Goal: Navigation & Orientation: Find specific page/section

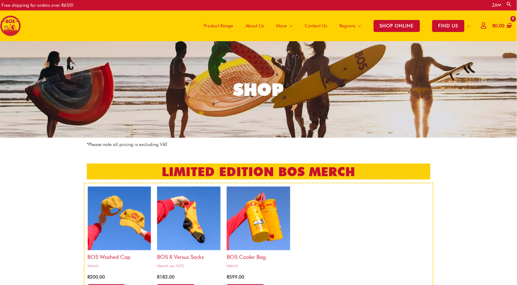
click at [13, 29] on img at bounding box center [10, 25] width 21 height 21
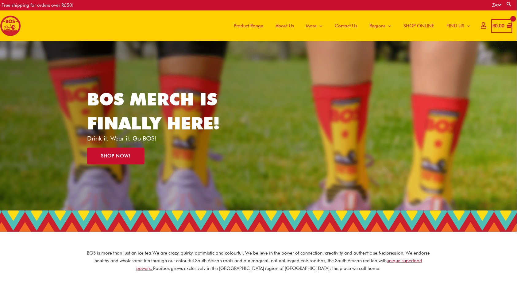
click at [236, 22] on span "Product Range" at bounding box center [248, 26] width 29 height 18
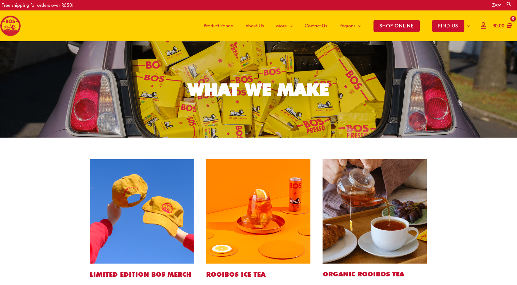
click at [250, 25] on span "About Us" at bounding box center [255, 26] width 18 height 18
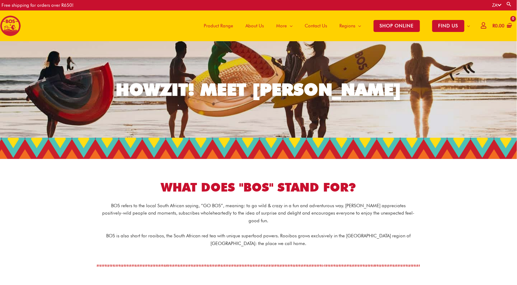
click at [316, 24] on span "Contact Us" at bounding box center [316, 26] width 22 height 18
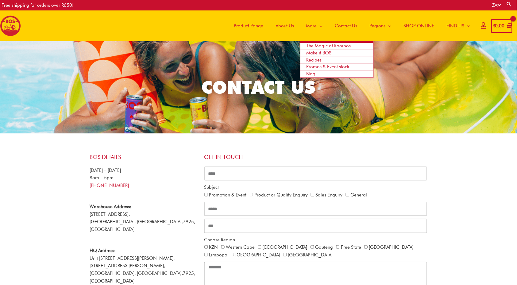
click at [313, 47] on span "The Magic of Rooibos" at bounding box center [329, 46] width 45 height 6
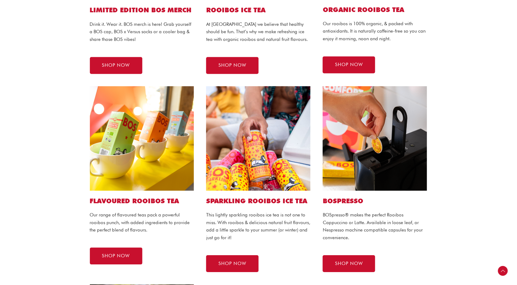
scroll to position [272, 0]
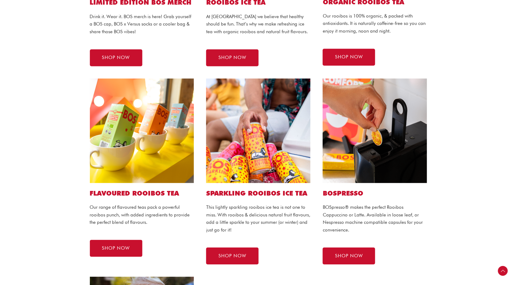
click at [238, 60] on link "SHOP NOW" at bounding box center [232, 57] width 53 height 17
